Goal: Information Seeking & Learning: Learn about a topic

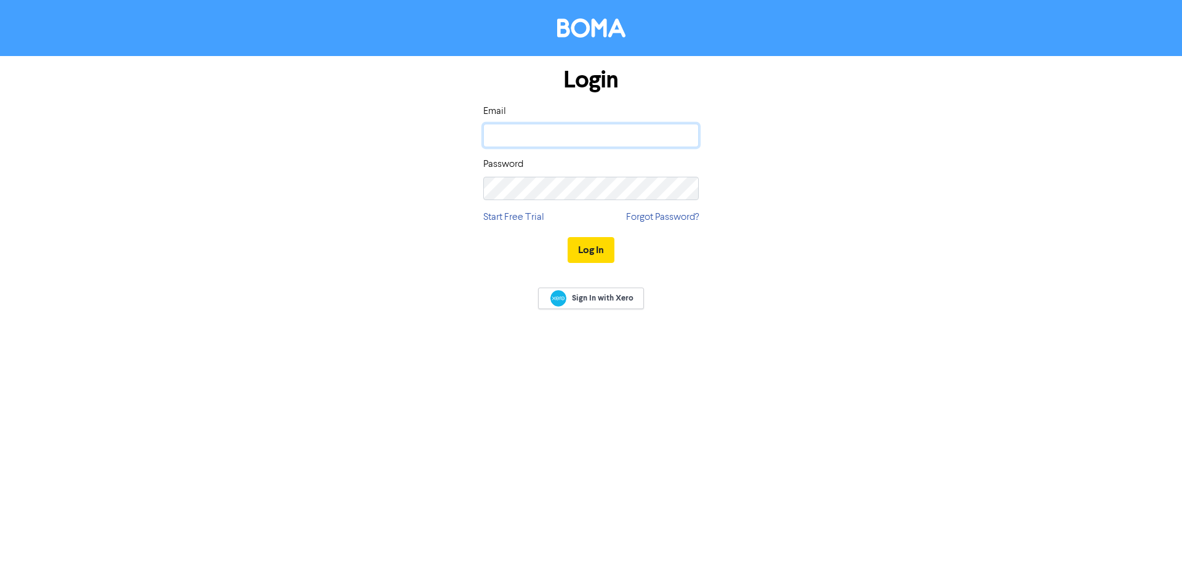
click at [551, 134] on input "email" at bounding box center [590, 135] width 215 height 23
type input "[EMAIL_ADDRESS][DOMAIN_NAME]"
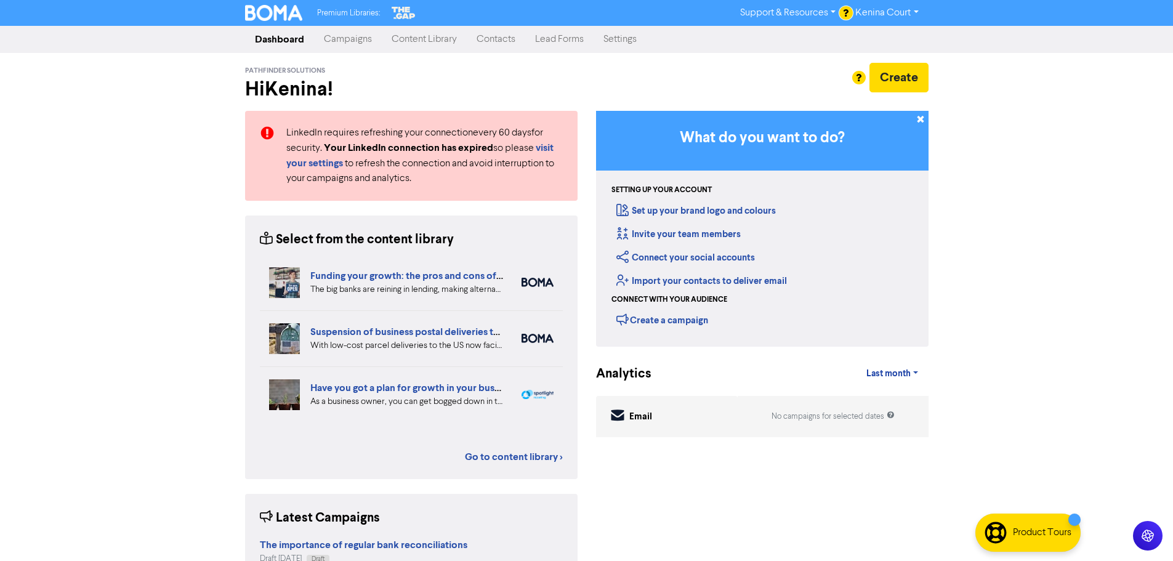
click at [350, 38] on link "Campaigns" at bounding box center [348, 39] width 68 height 25
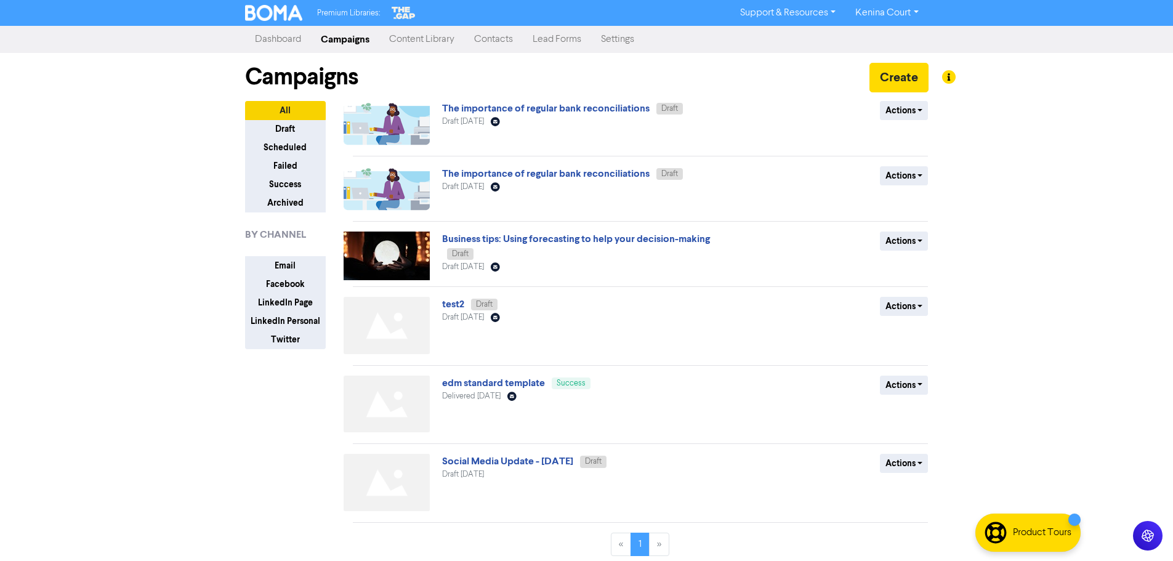
click at [423, 35] on link "Content Library" at bounding box center [421, 39] width 85 height 25
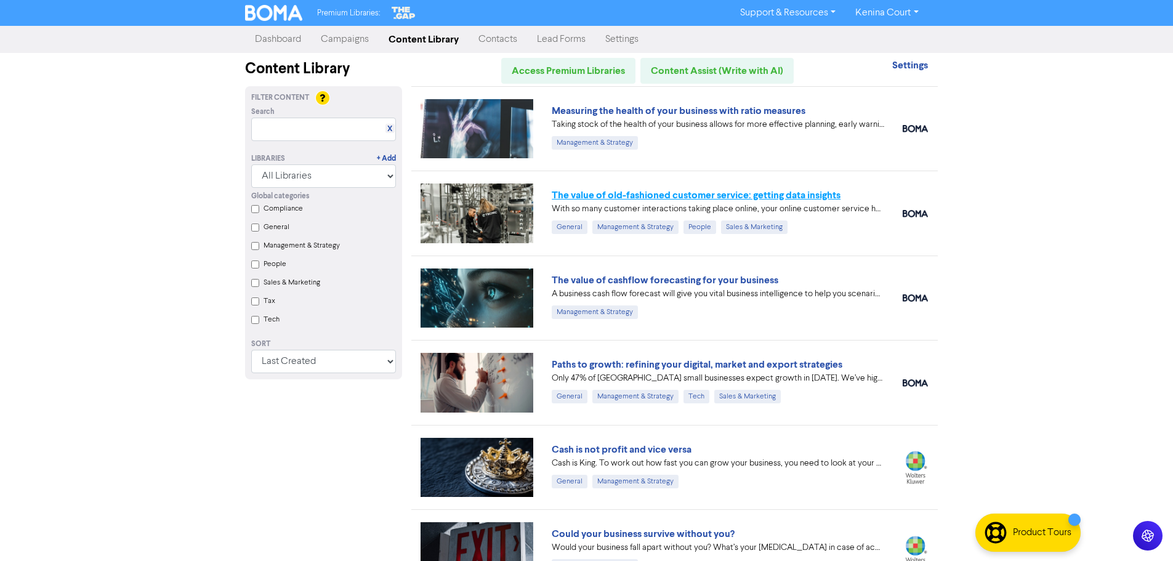
click at [677, 190] on link "The value of old-fashioned customer service: getting data insights" at bounding box center [696, 195] width 289 height 12
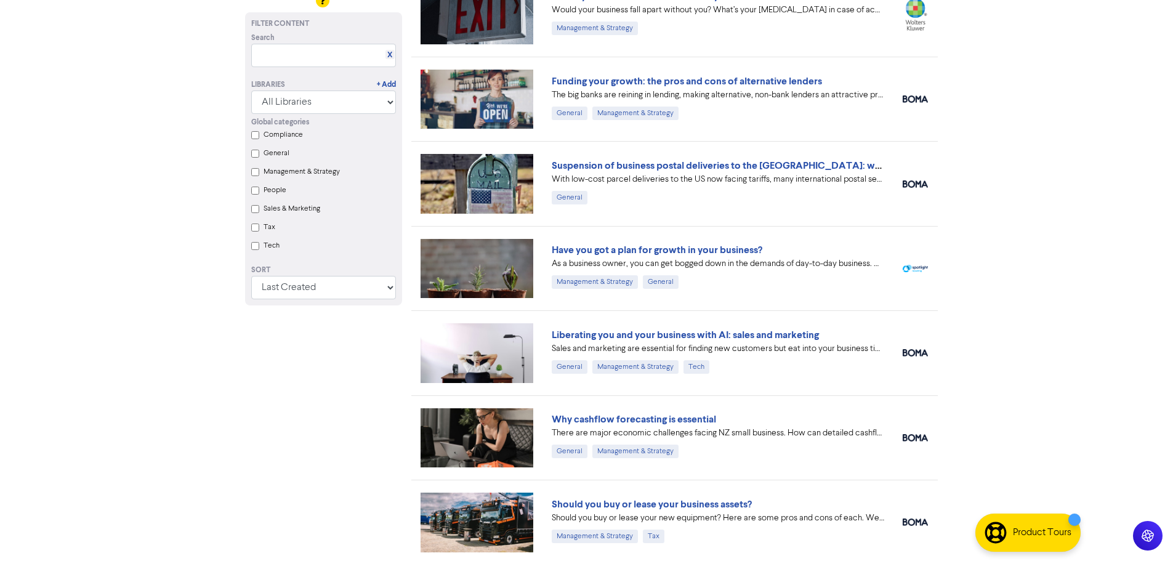
scroll to position [554, 0]
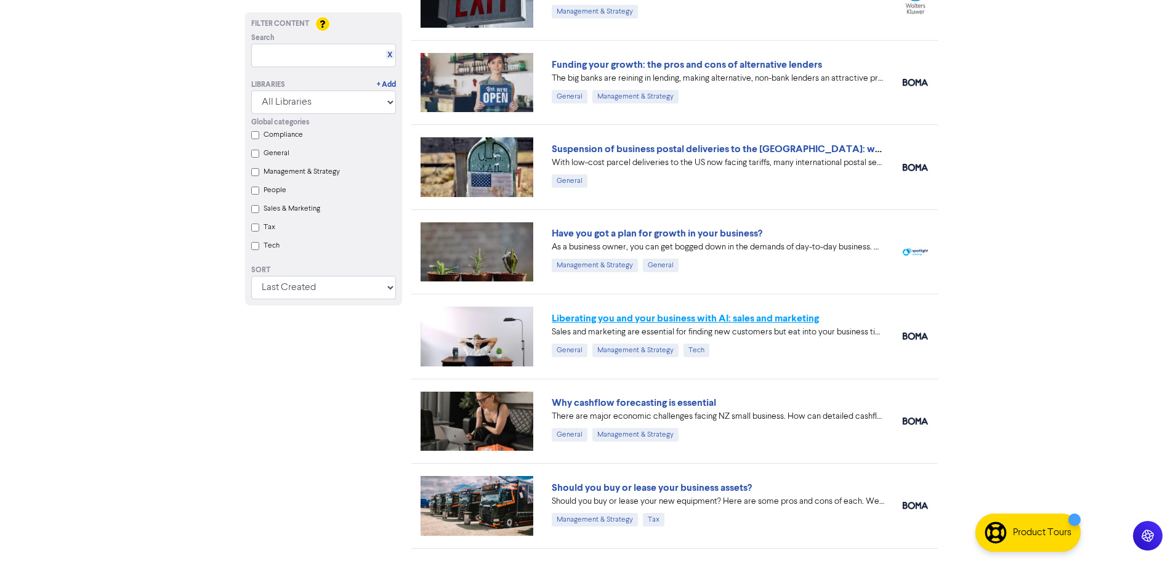
click at [636, 318] on link "Liberating you and your business with AI: sales and marketing" at bounding box center [685, 318] width 267 height 12
